Goal: Check status: Check status

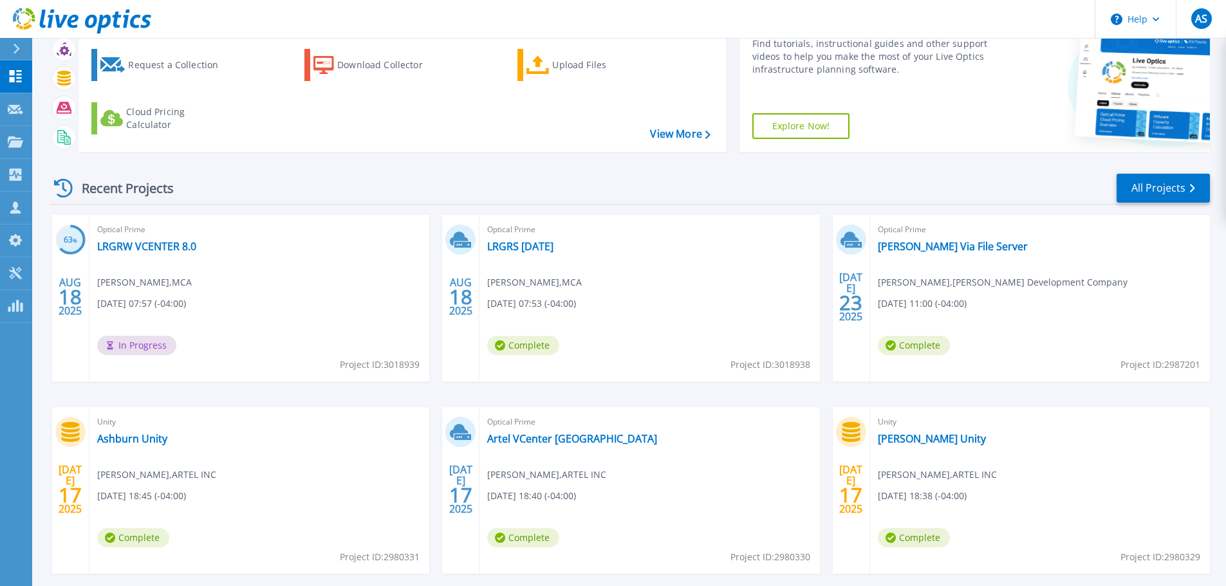
scroll to position [127, 0]
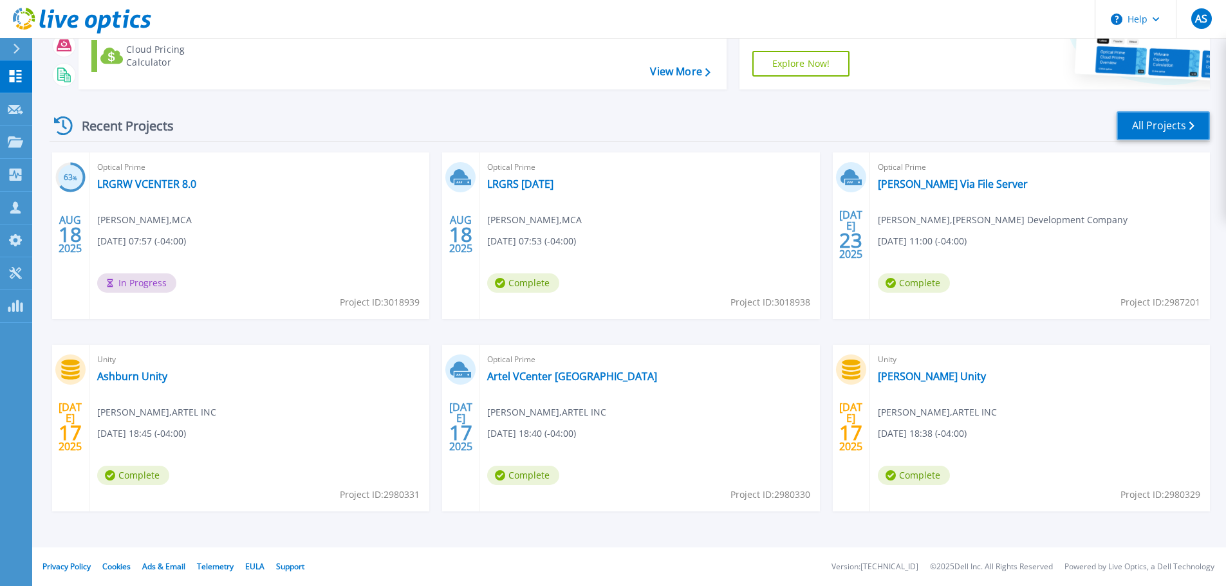
click at [1138, 126] on link "All Projects" at bounding box center [1163, 125] width 93 height 29
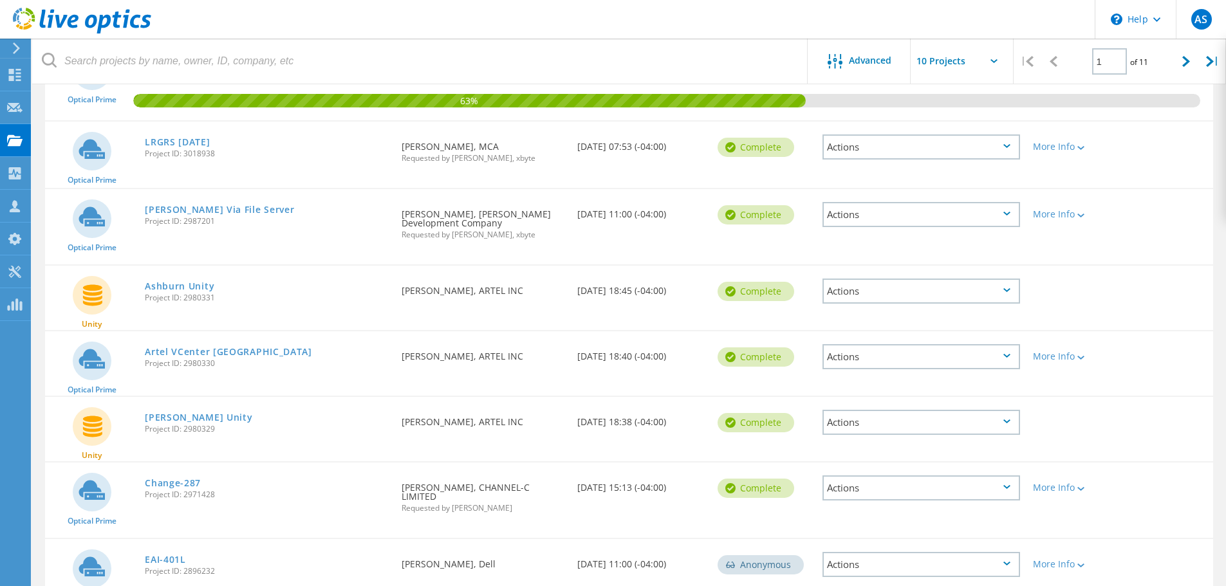
scroll to position [81, 0]
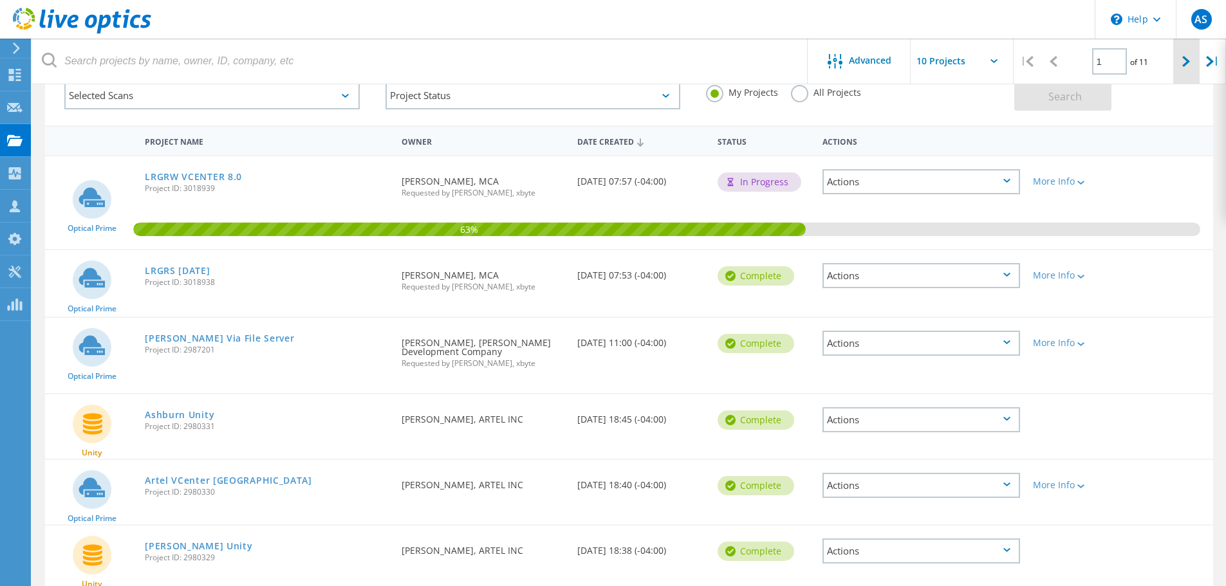
click at [1175, 59] on div at bounding box center [1186, 62] width 26 height 46
type input "2"
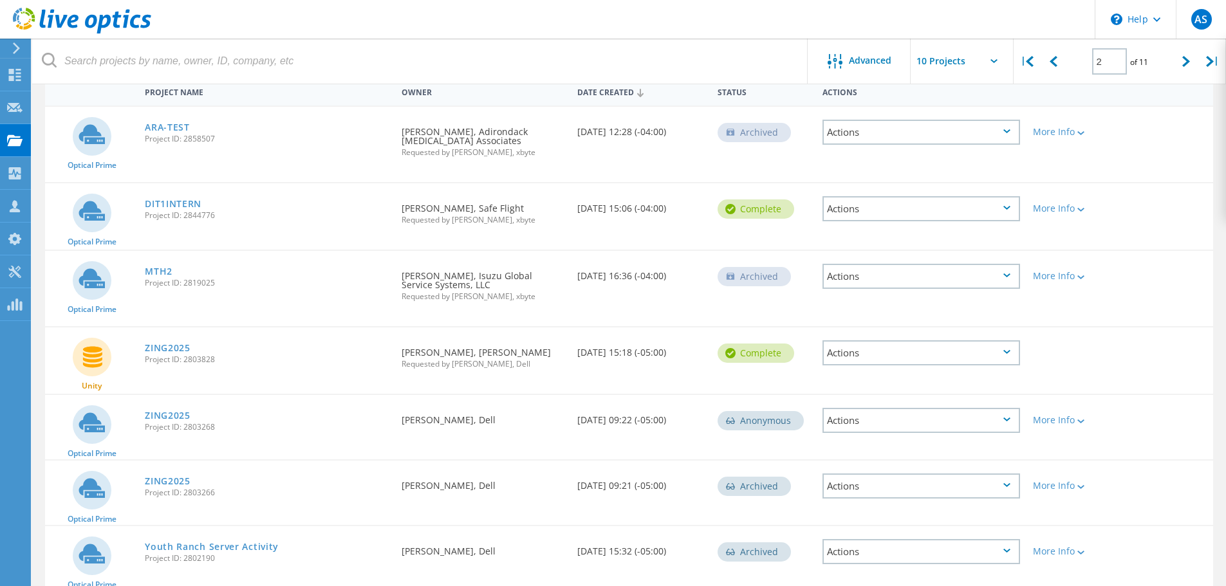
scroll to position [210, 0]
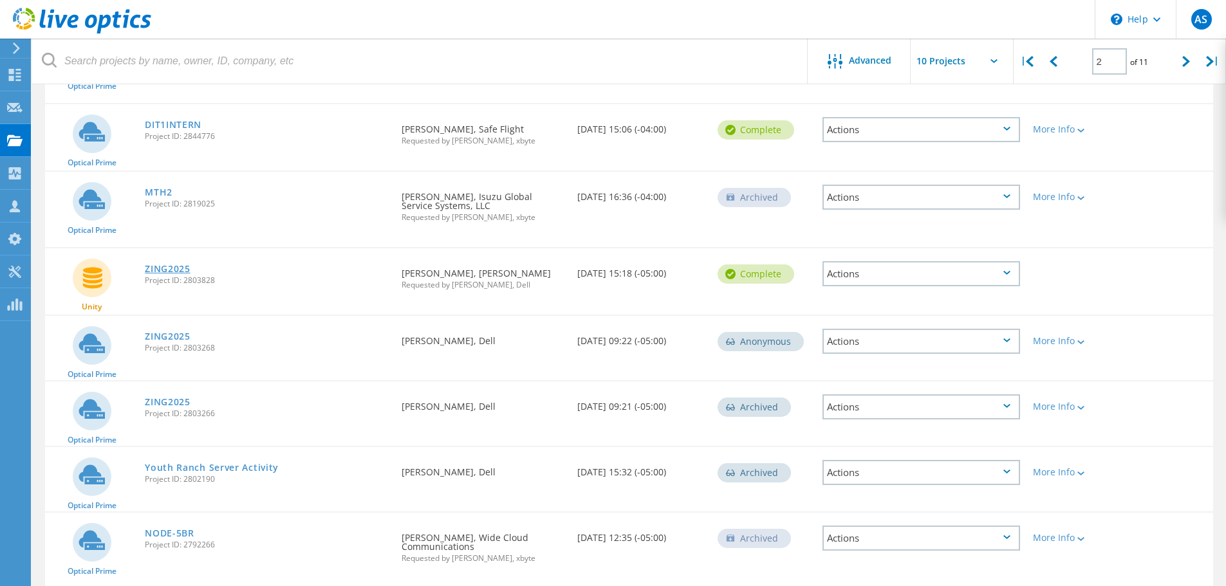
click at [152, 266] on link "ZING2025" at bounding box center [168, 269] width 46 height 9
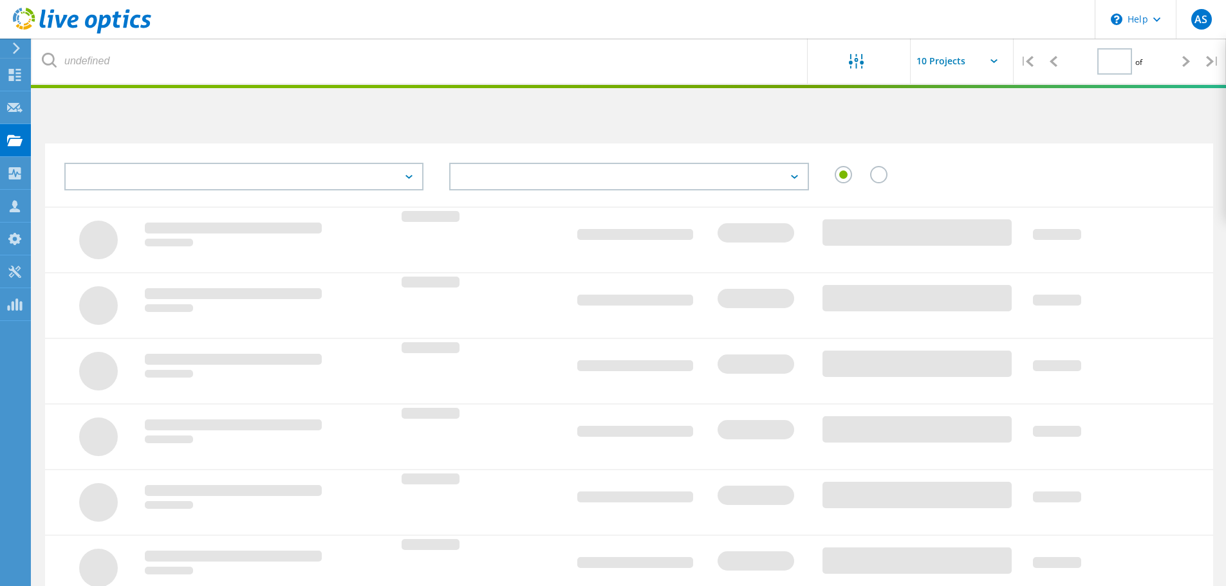
type input "2"
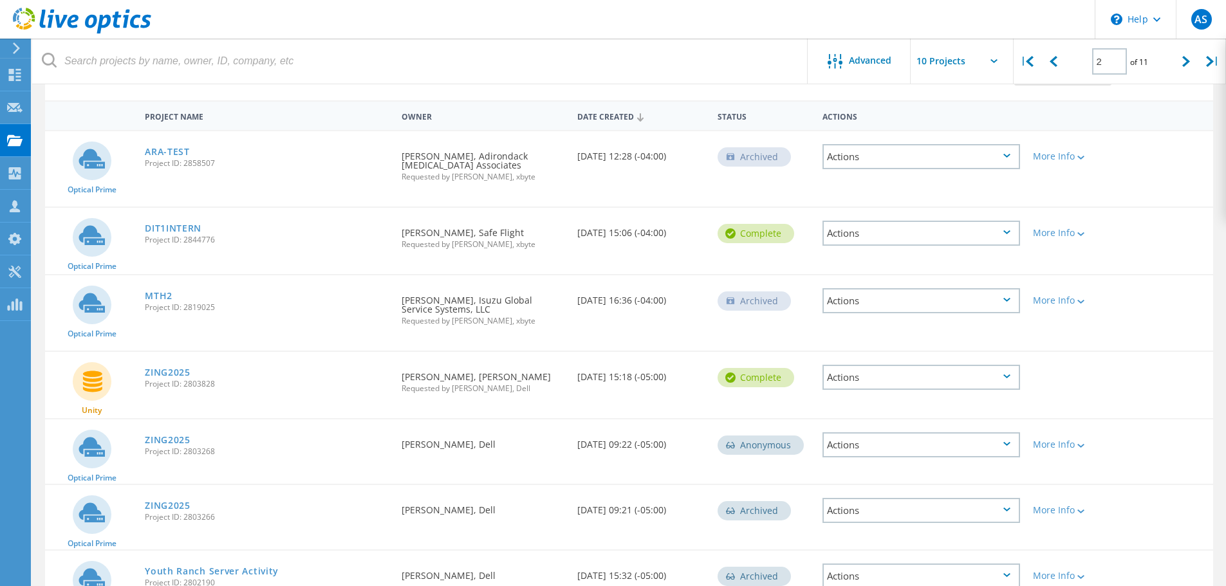
scroll to position [129, 0]
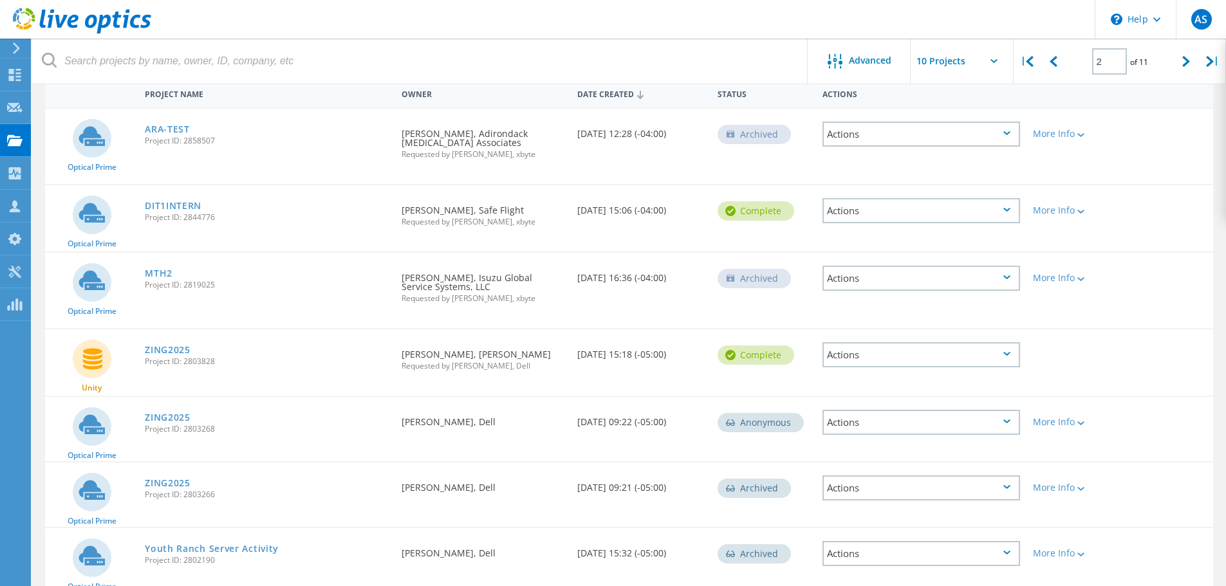
click at [176, 425] on span "Project ID: 2803268" at bounding box center [267, 429] width 244 height 8
click at [180, 422] on link "ZING2025" at bounding box center [168, 417] width 46 height 9
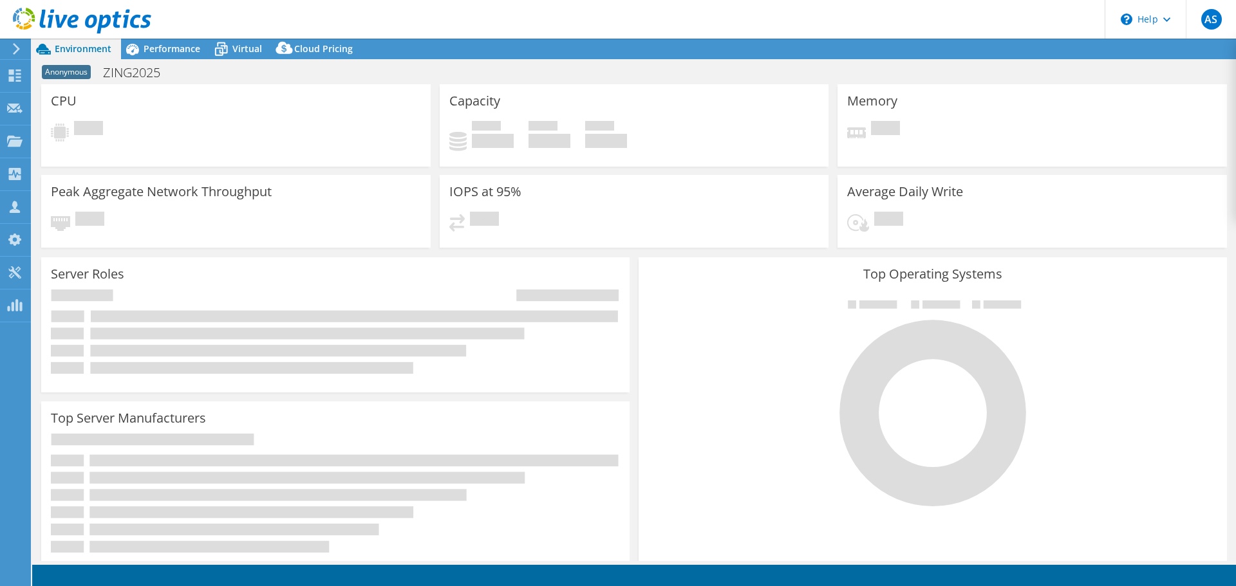
select select "USD"
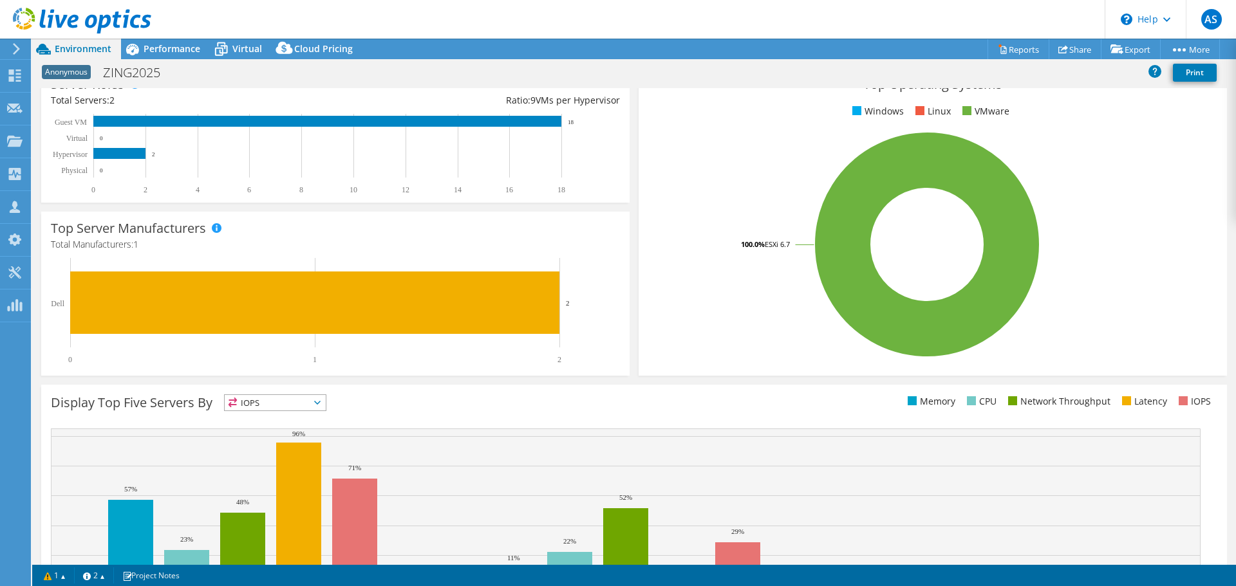
scroll to position [273, 0]
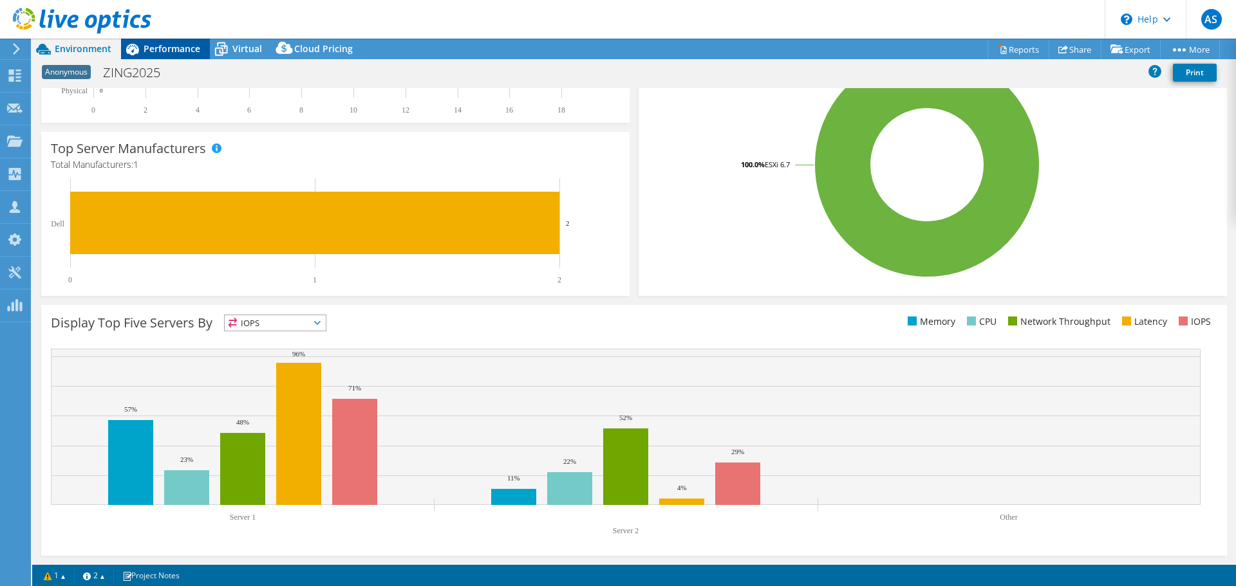
click at [156, 47] on span "Performance" at bounding box center [172, 48] width 57 height 12
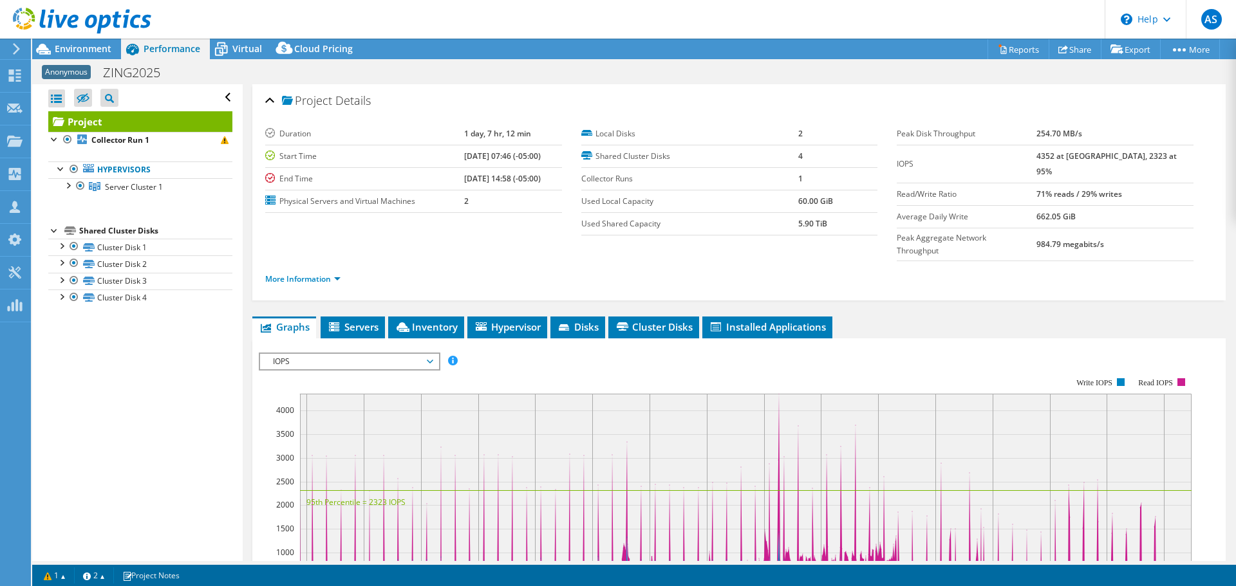
scroll to position [0, 0]
click at [438, 321] on span "Inventory" at bounding box center [426, 327] width 63 height 13
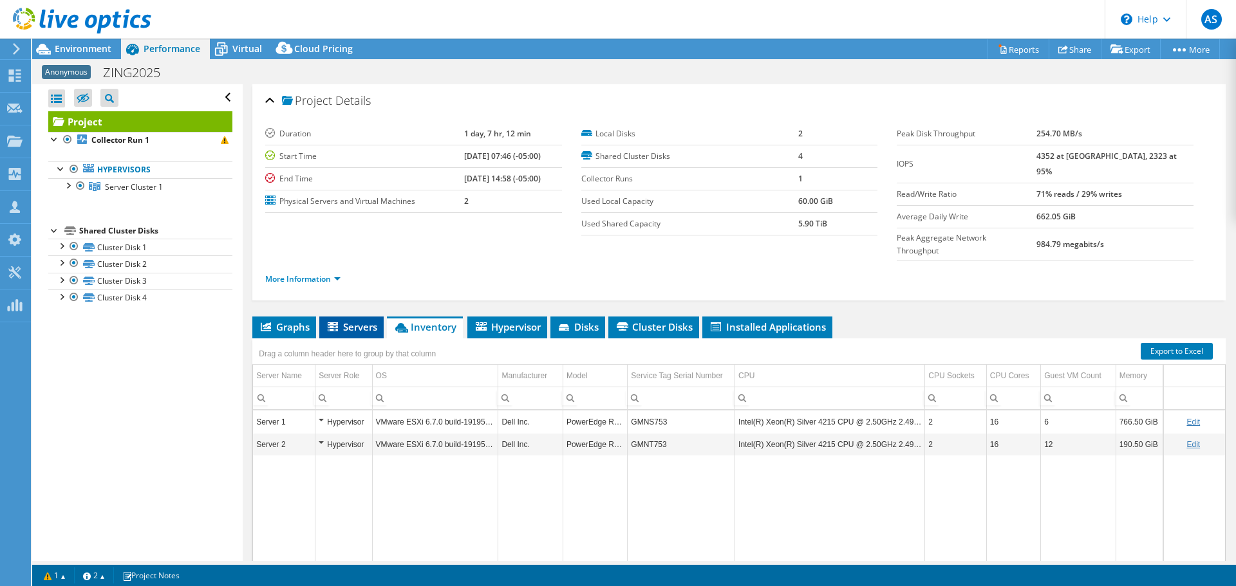
click at [346, 317] on li "Servers" at bounding box center [351, 328] width 64 height 22
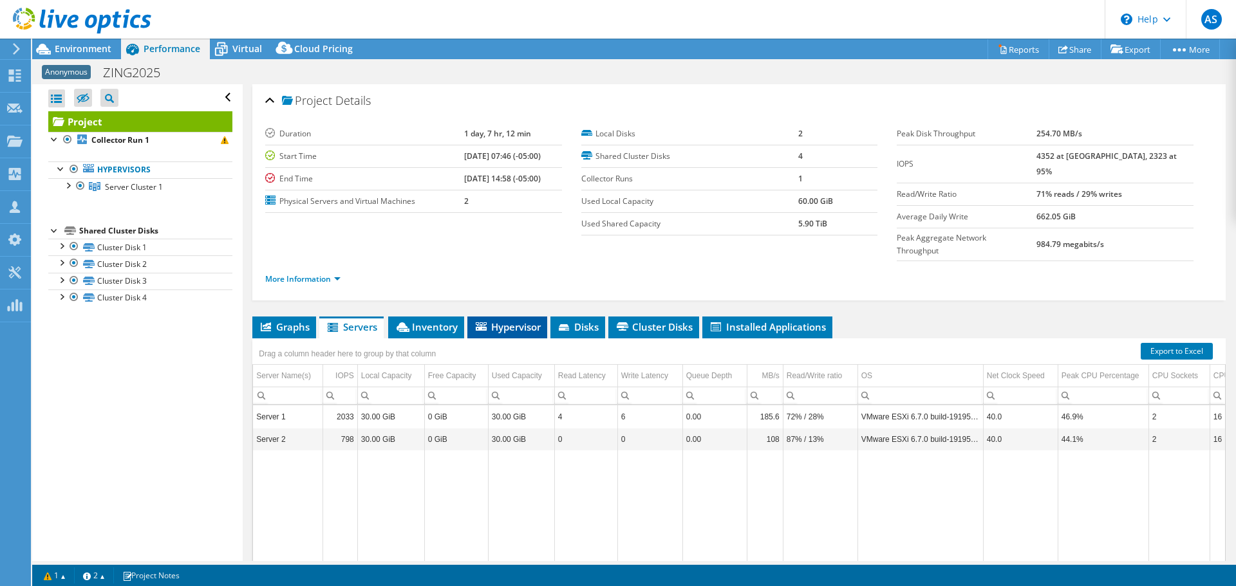
click at [515, 321] on span "Hypervisor" at bounding box center [507, 327] width 67 height 13
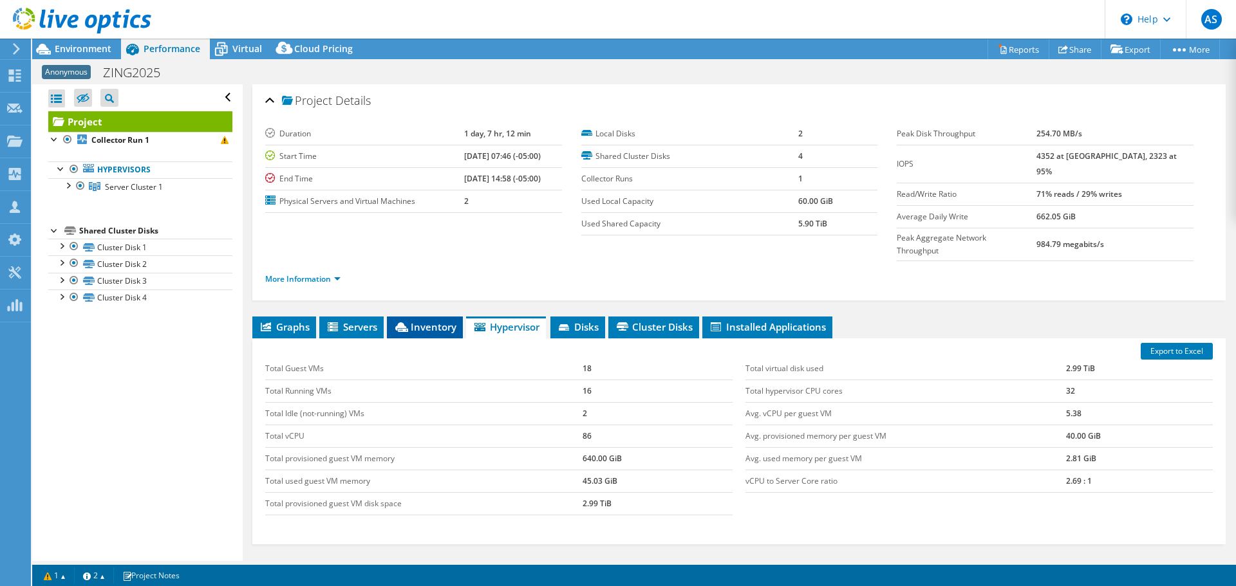
click at [444, 321] on span "Inventory" at bounding box center [424, 327] width 63 height 13
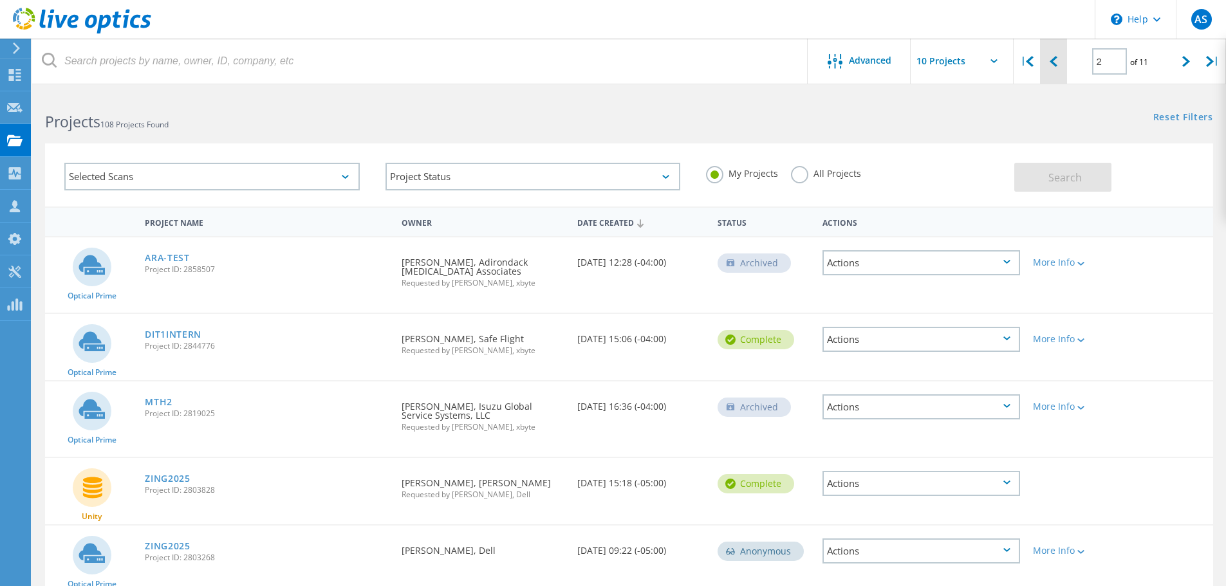
click at [1061, 70] on div at bounding box center [1053, 62] width 26 height 46
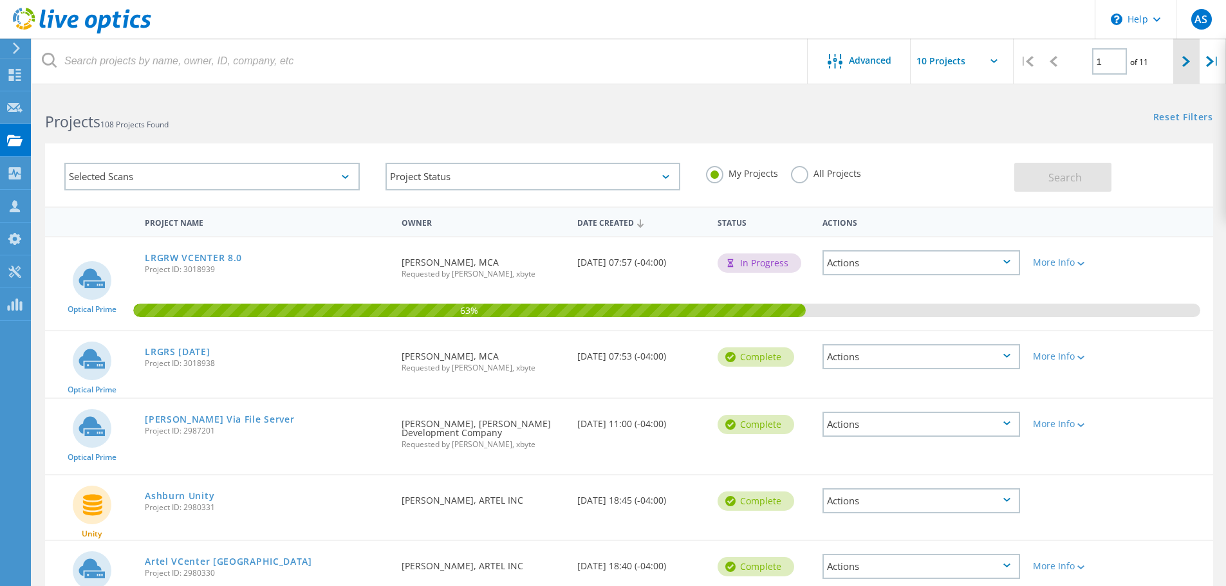
click at [1180, 65] on div at bounding box center [1186, 62] width 26 height 46
type input "2"
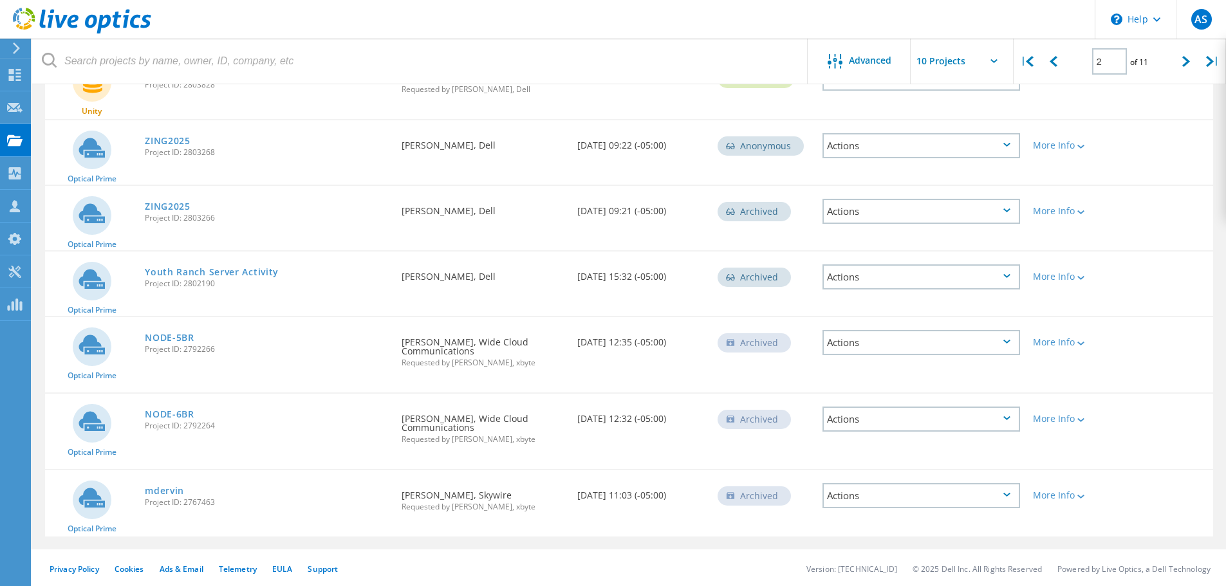
scroll to position [407, 0]
